Goal: Task Accomplishment & Management: Manage account settings

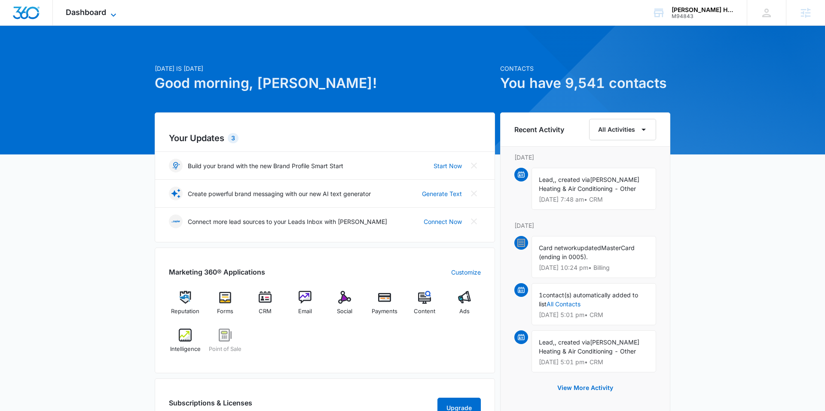
click at [106, 12] on span "Dashboard" at bounding box center [86, 12] width 40 height 9
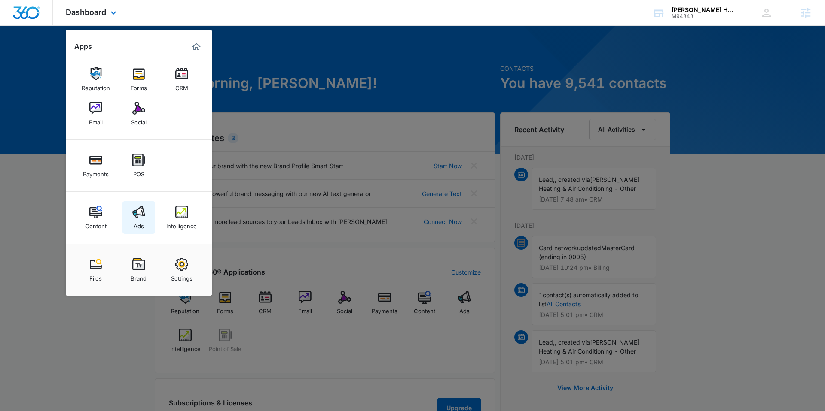
click at [141, 212] on img at bounding box center [138, 212] width 13 height 13
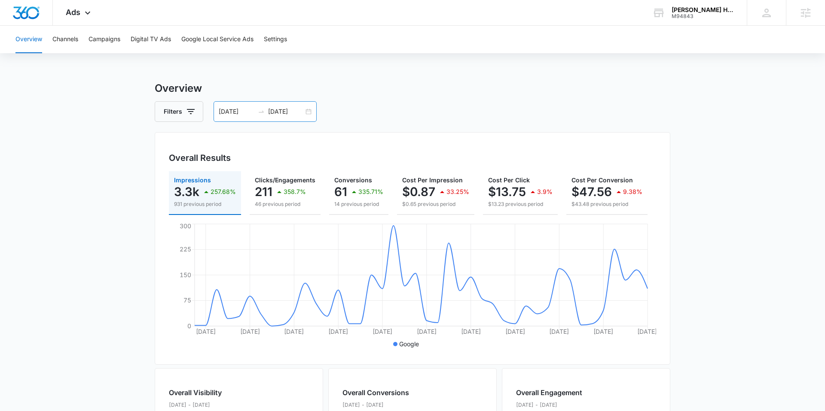
click at [306, 113] on div "05/31/2025 07/11/2025" at bounding box center [264, 111] width 103 height 21
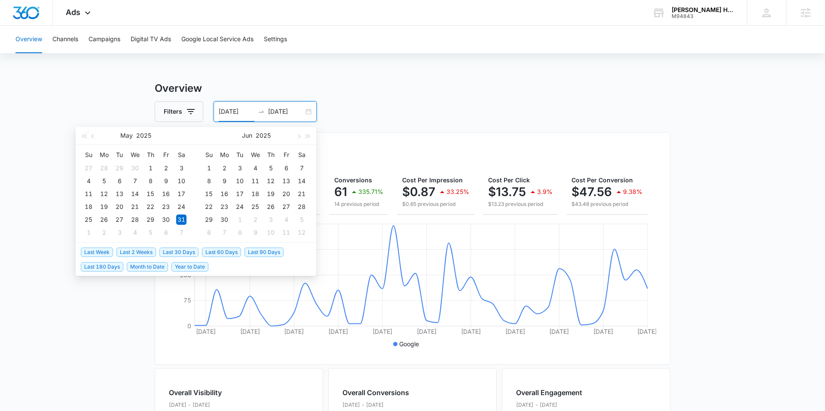
click at [177, 253] on span "Last 30 Days" at bounding box center [178, 252] width 39 height 9
type input "08/11/2025"
type input "09/10/2025"
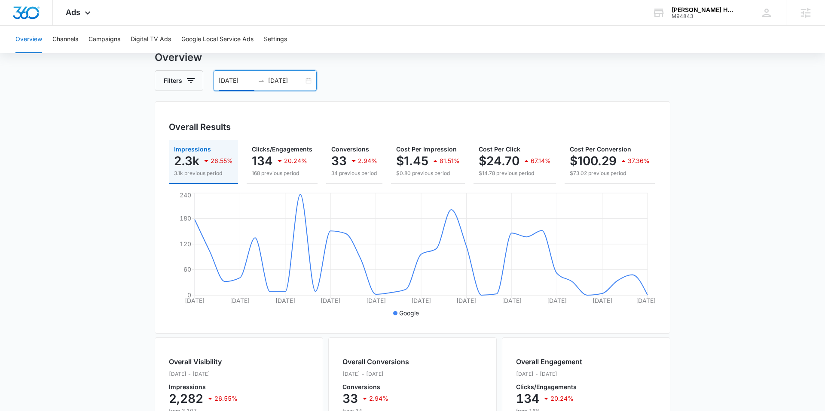
scroll to position [30, 0]
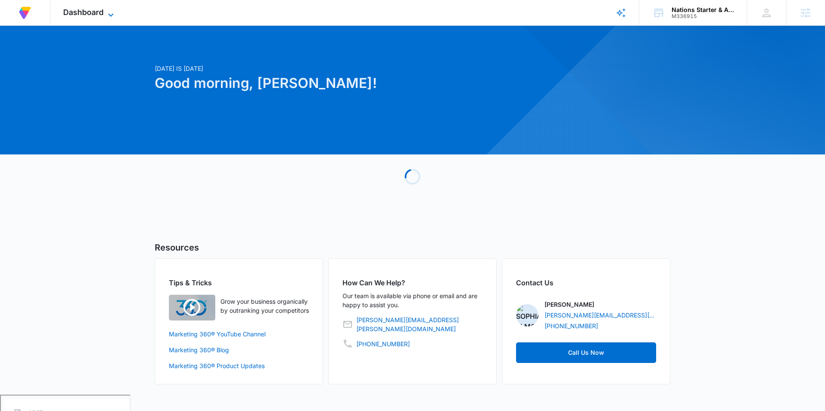
click at [82, 10] on span "Dashboard" at bounding box center [83, 12] width 40 height 9
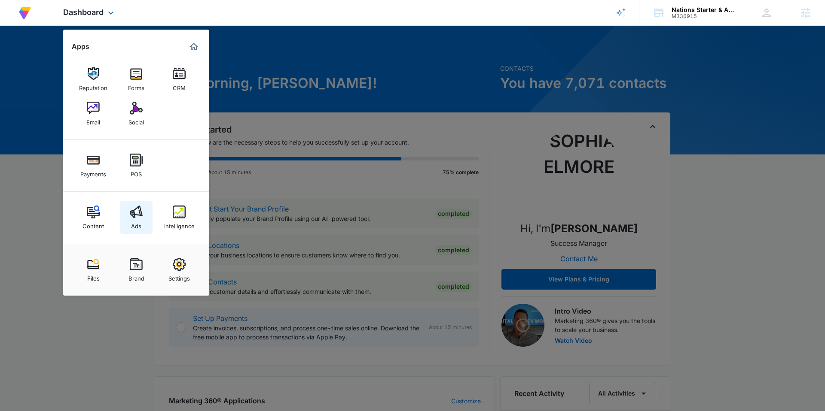
click at [132, 208] on img at bounding box center [136, 212] width 13 height 13
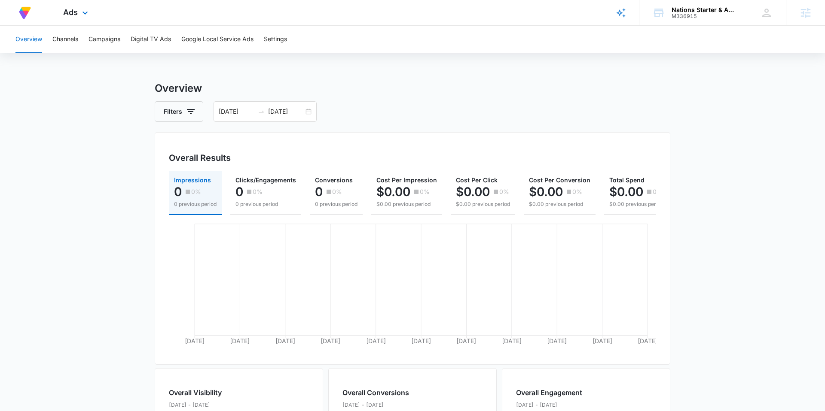
scroll to position [264, 0]
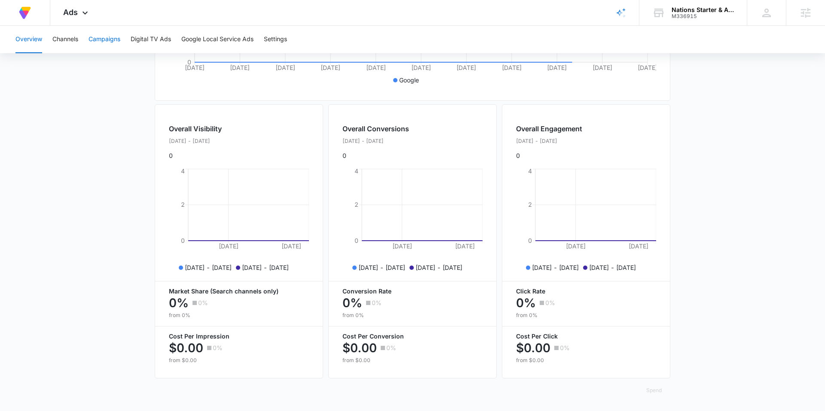
click at [113, 41] on button "Campaigns" at bounding box center [104, 39] width 32 height 27
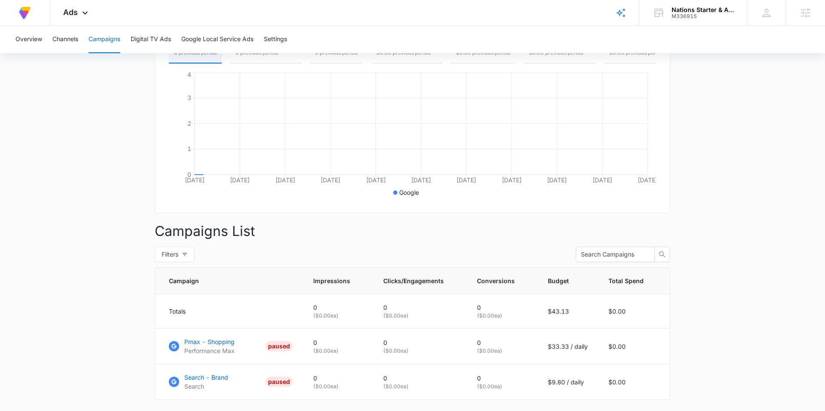
scroll to position [201, 0]
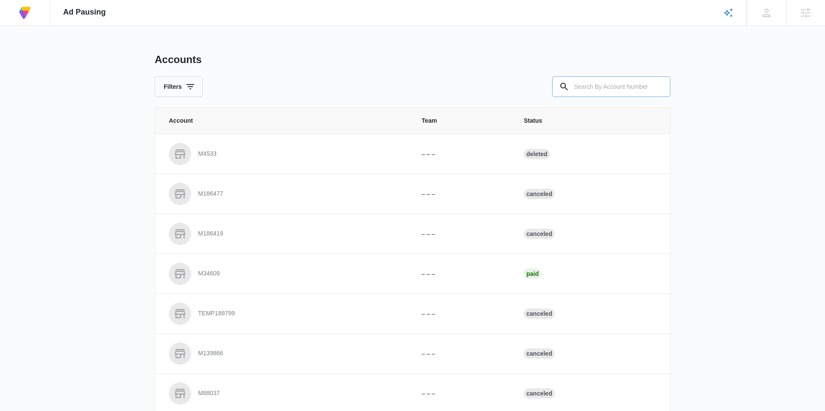
click at [602, 82] on input "text" at bounding box center [611, 86] width 118 height 21
paste input "M336915"
type input "M336915"
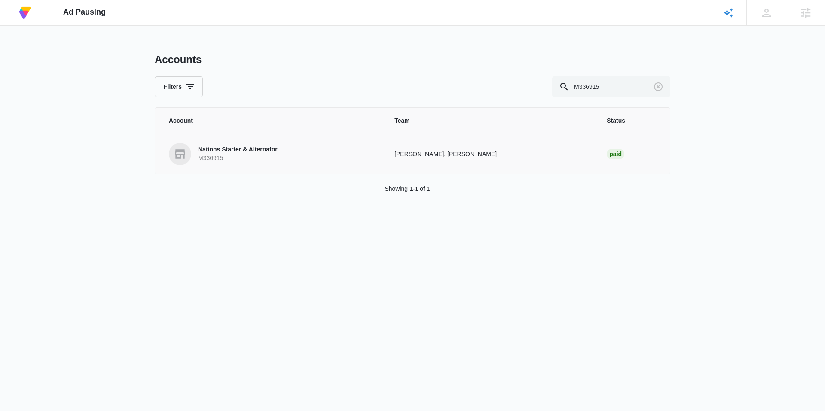
click at [222, 149] on p "Nations Starter & Alternator" at bounding box center [237, 150] width 79 height 9
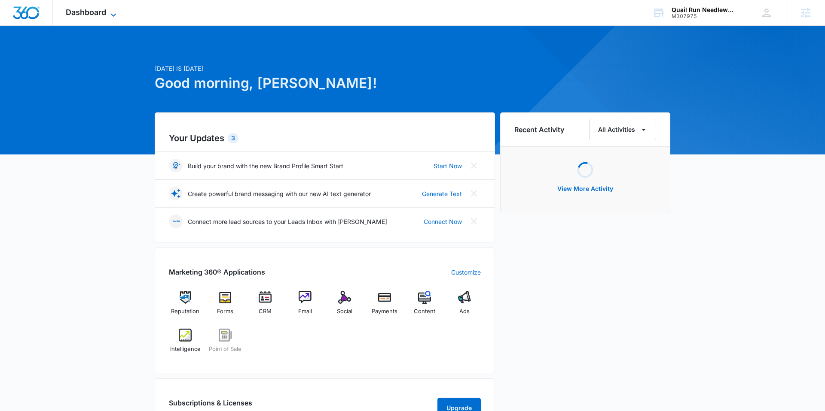
click at [111, 11] on icon at bounding box center [113, 15] width 10 height 10
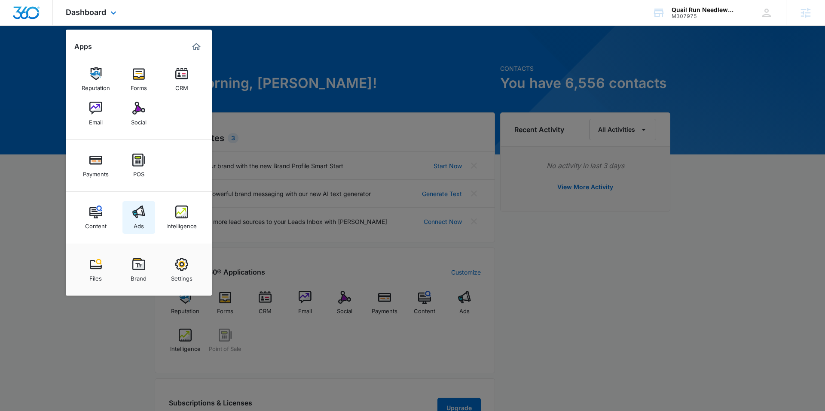
click at [131, 207] on link "Ads" at bounding box center [138, 217] width 33 height 33
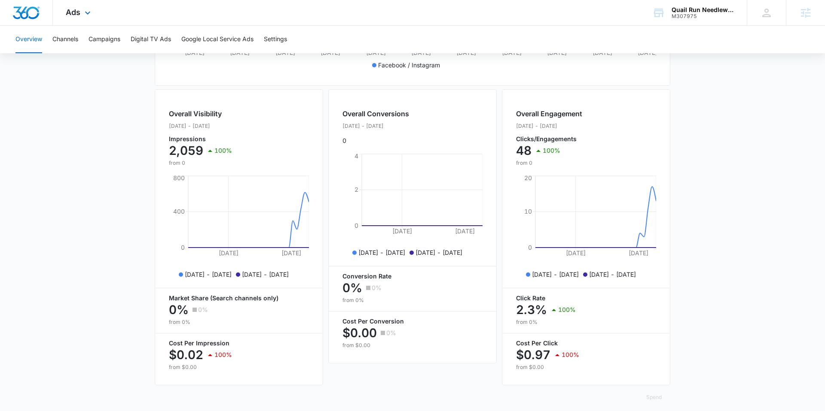
scroll to position [286, 0]
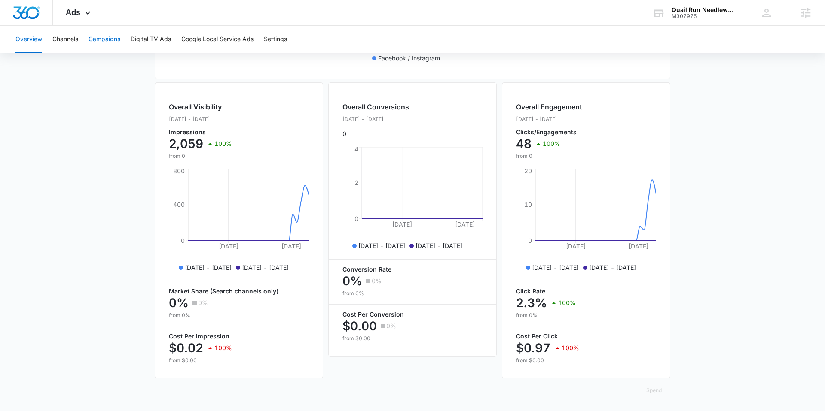
click at [94, 46] on button "Campaigns" at bounding box center [104, 39] width 32 height 27
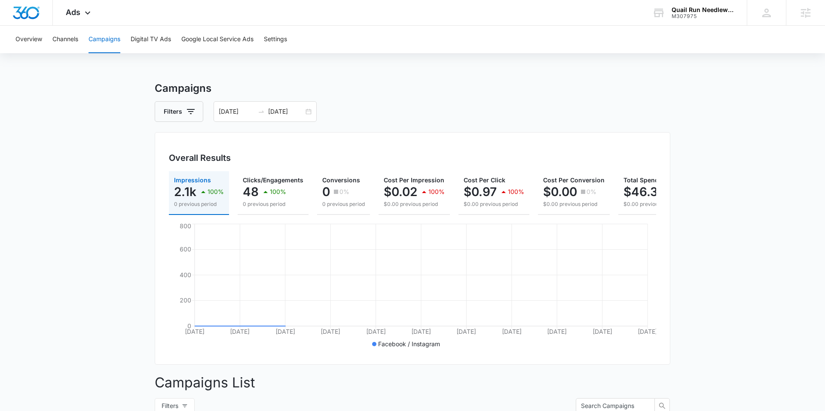
scroll to position [165, 0]
